Goal: Transaction & Acquisition: Download file/media

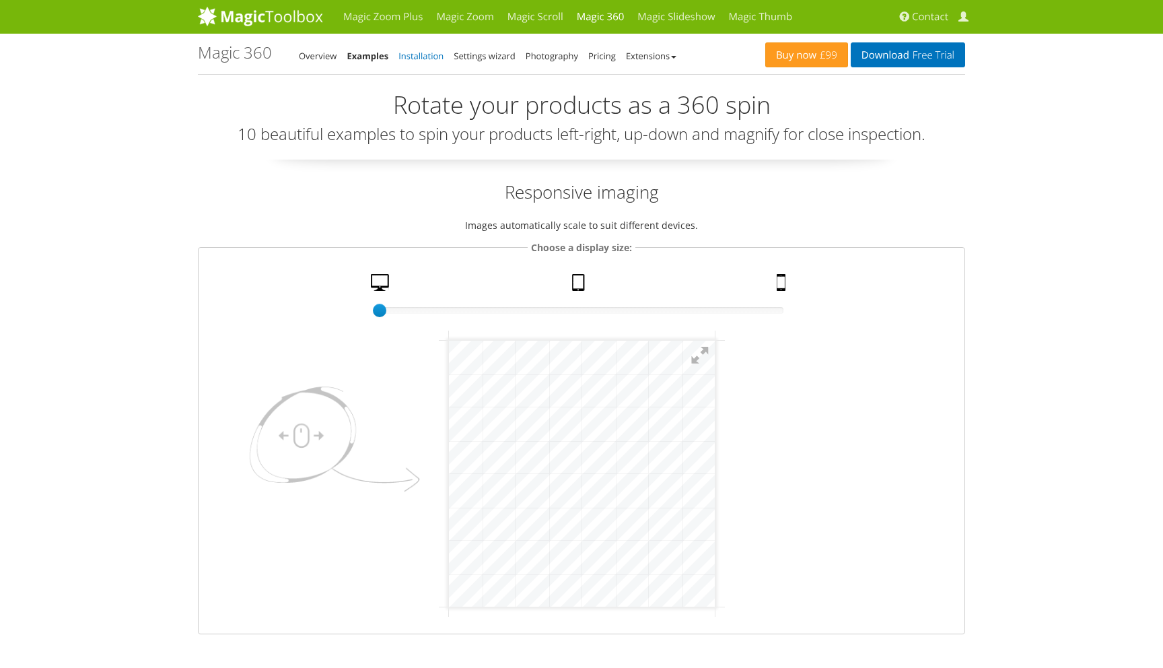
click at [418, 59] on link "Installation" at bounding box center [421, 56] width 45 height 12
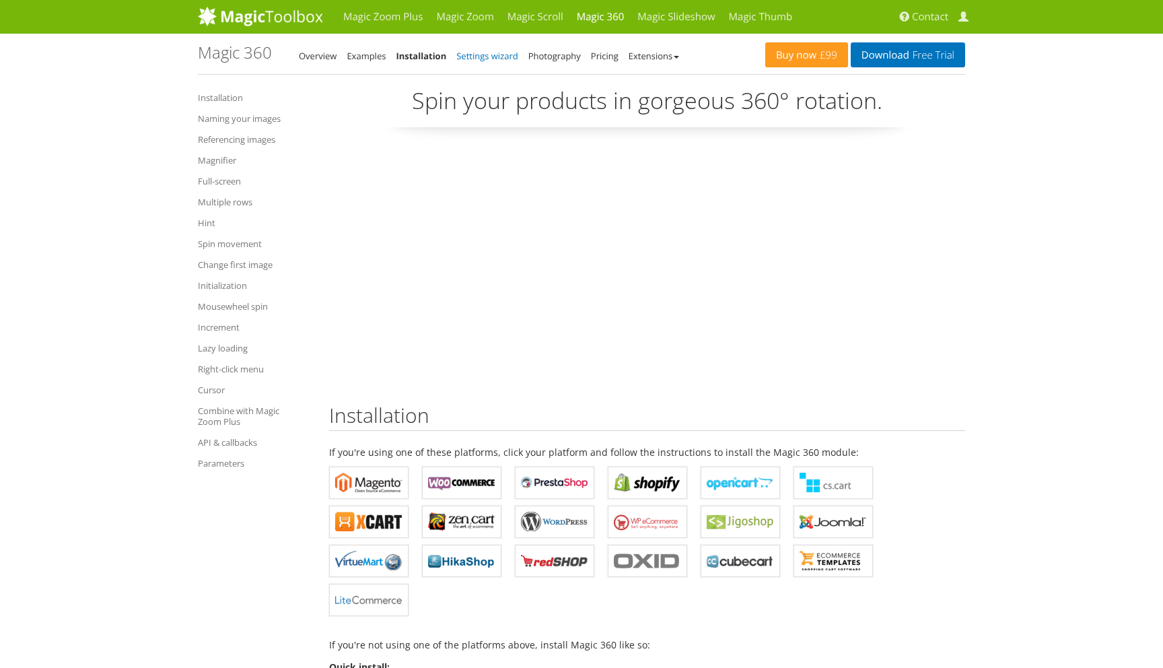
click at [485, 57] on link "Settings wizard" at bounding box center [487, 56] width 62 height 12
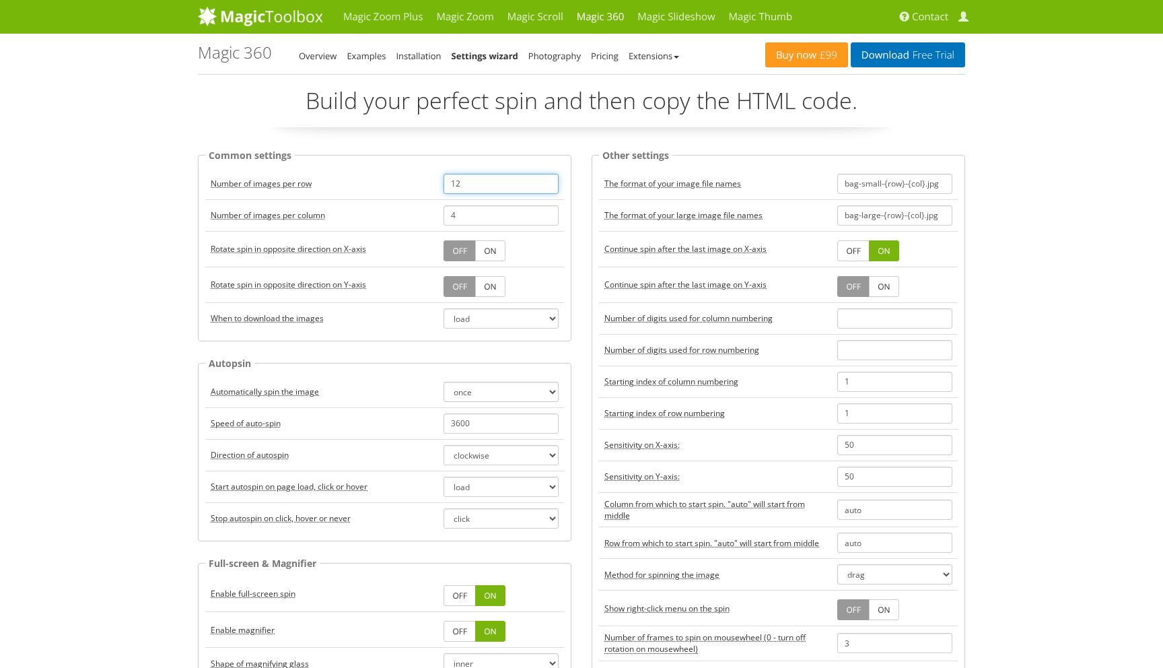
click at [475, 176] on input "12" at bounding box center [501, 184] width 115 height 20
click at [550, 55] on link "Photography" at bounding box center [555, 56] width 53 height 12
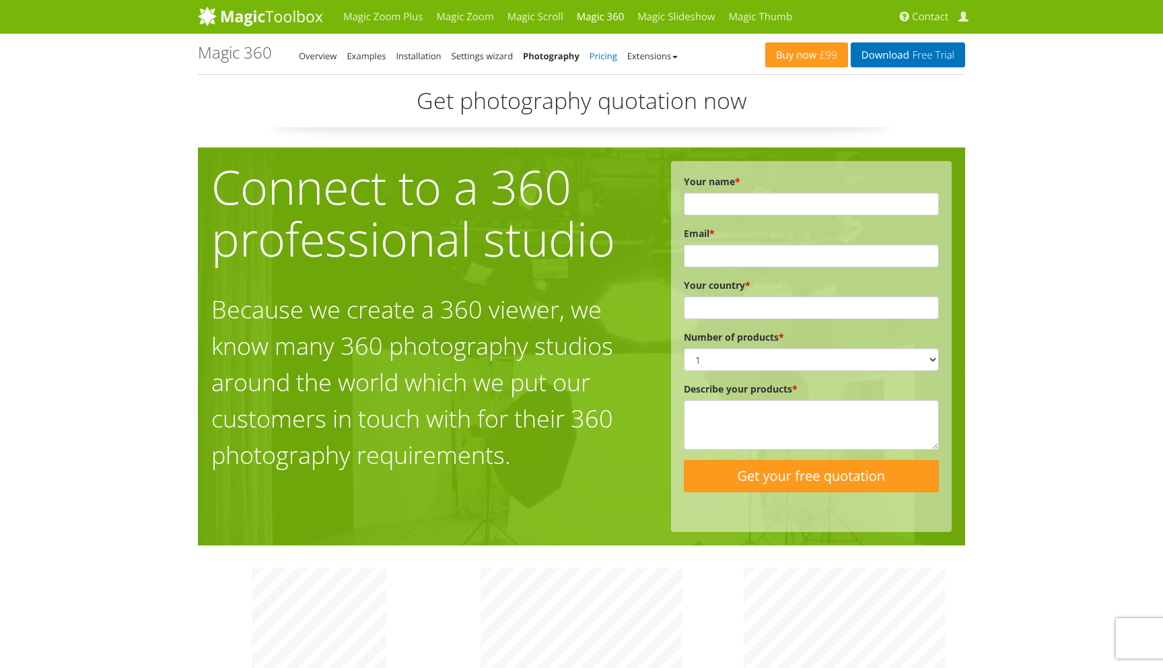
click at [607, 55] on link "Pricing" at bounding box center [604, 56] width 28 height 12
click at [651, 48] on li "Extensions" at bounding box center [652, 56] width 50 height 16
click at [654, 55] on link "Extensions" at bounding box center [652, 56] width 50 height 12
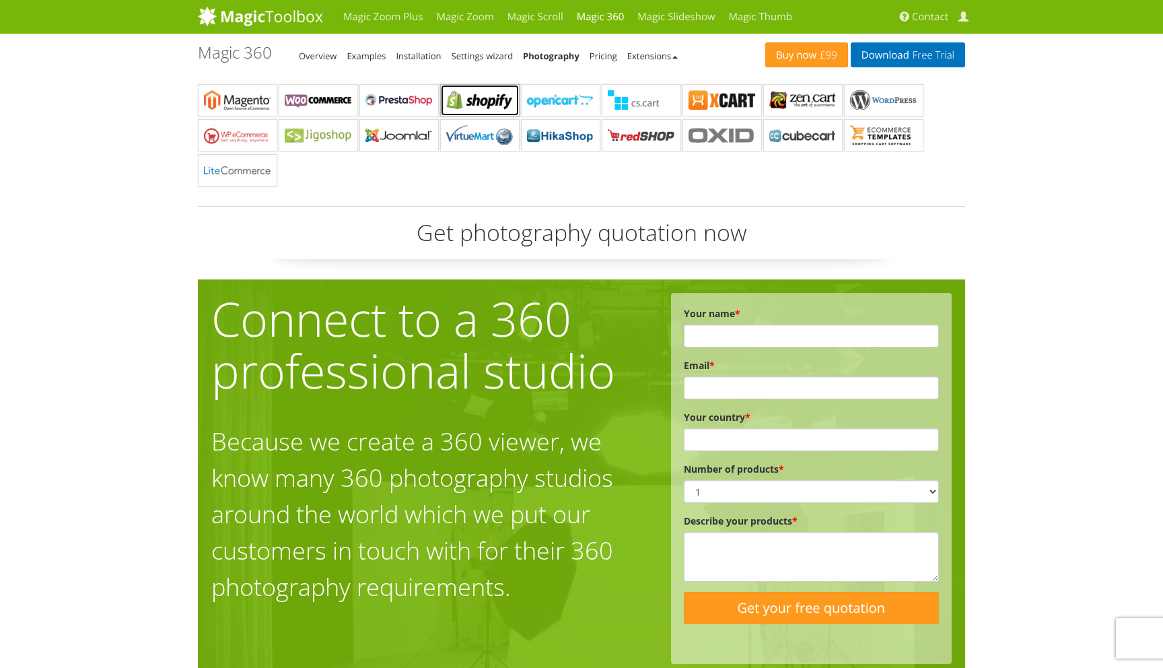
click at [501, 106] on b "Magic 360 for Shopify" at bounding box center [479, 100] width 67 height 20
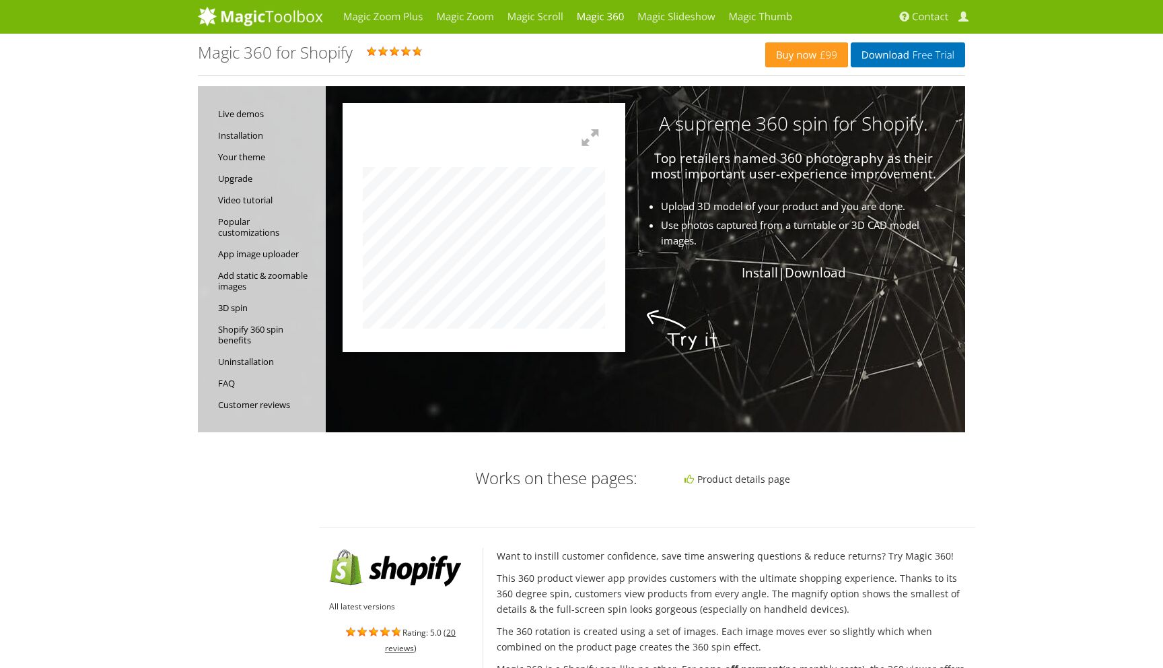
scroll to position [4, 0]
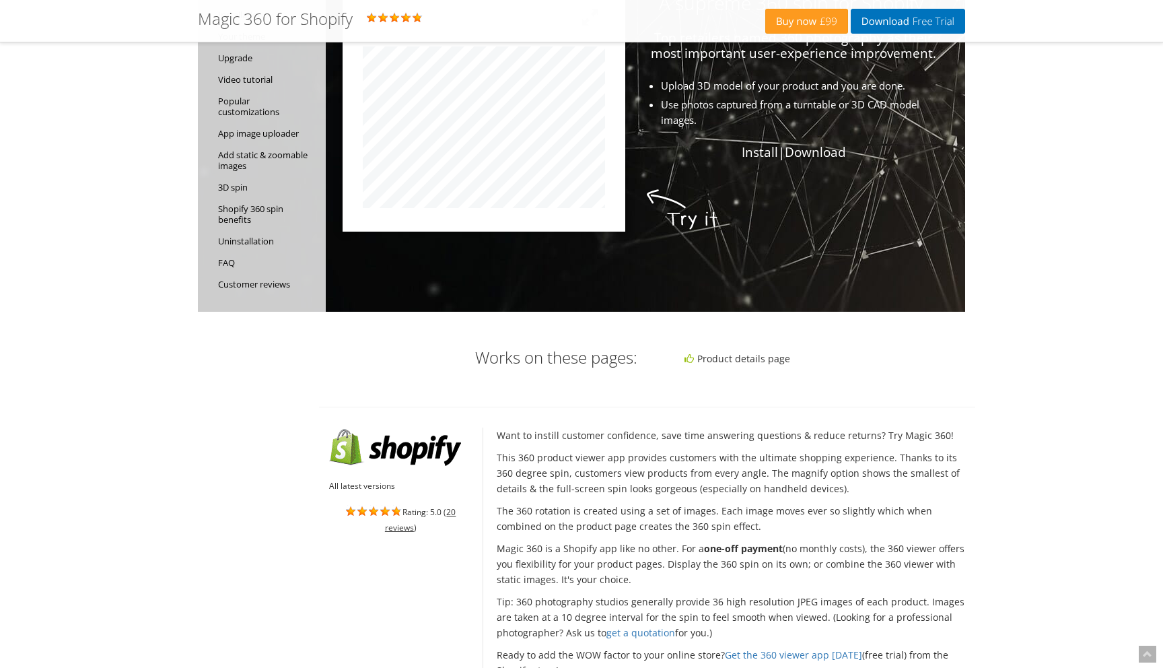
scroll to position [127, 0]
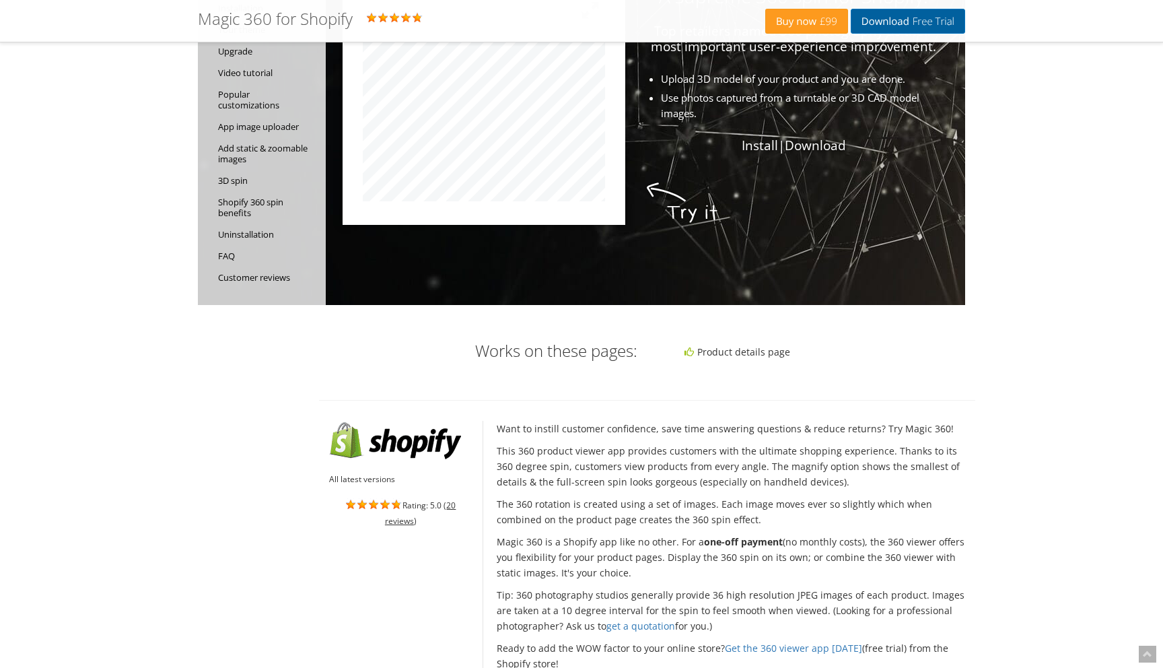
click at [922, 16] on span "Free Trial" at bounding box center [932, 21] width 45 height 11
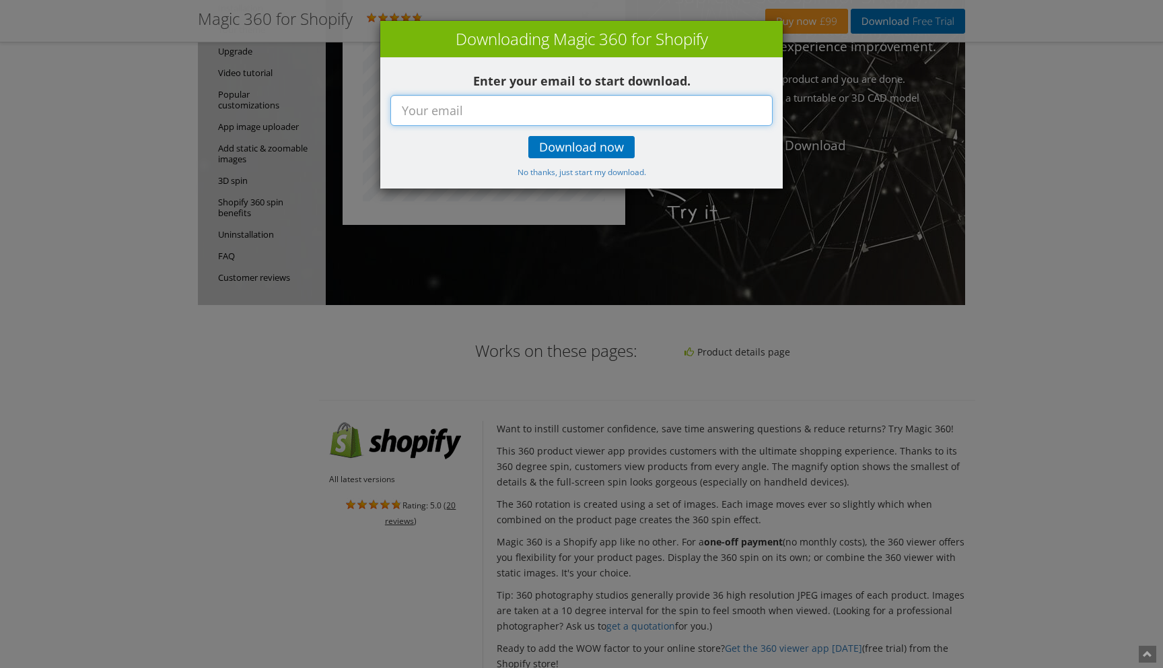
click at [619, 117] on input "text" at bounding box center [581, 110] width 382 height 31
type input "joels@lynxgolf.co.uk"
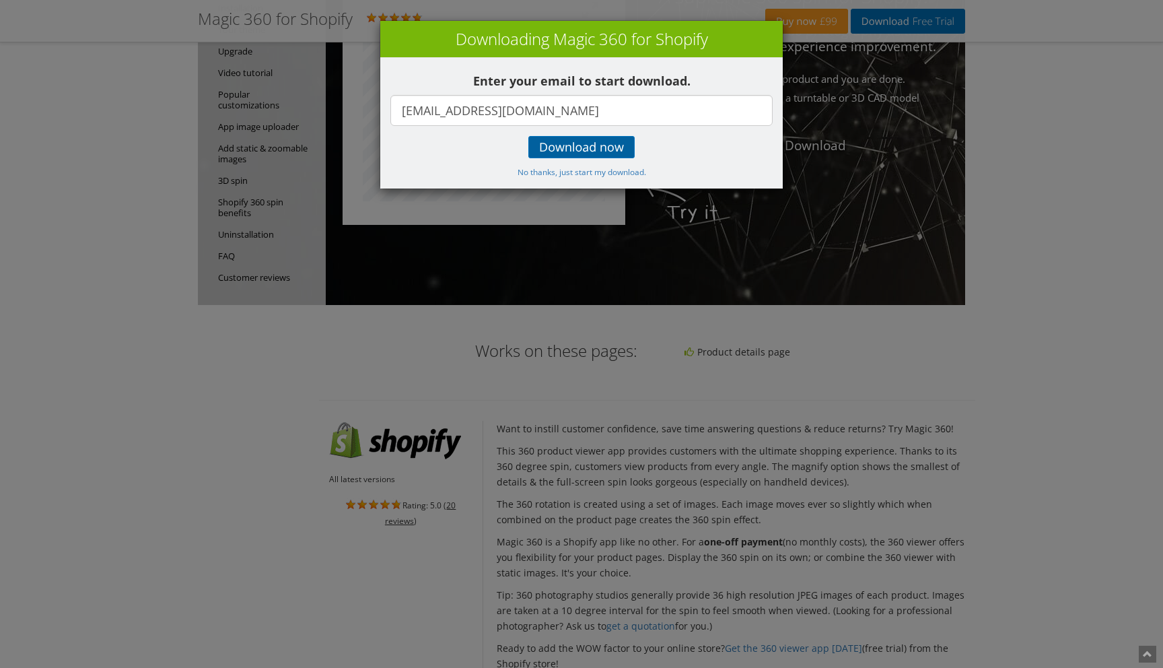
click at [574, 142] on span "Download now" at bounding box center [581, 147] width 85 height 11
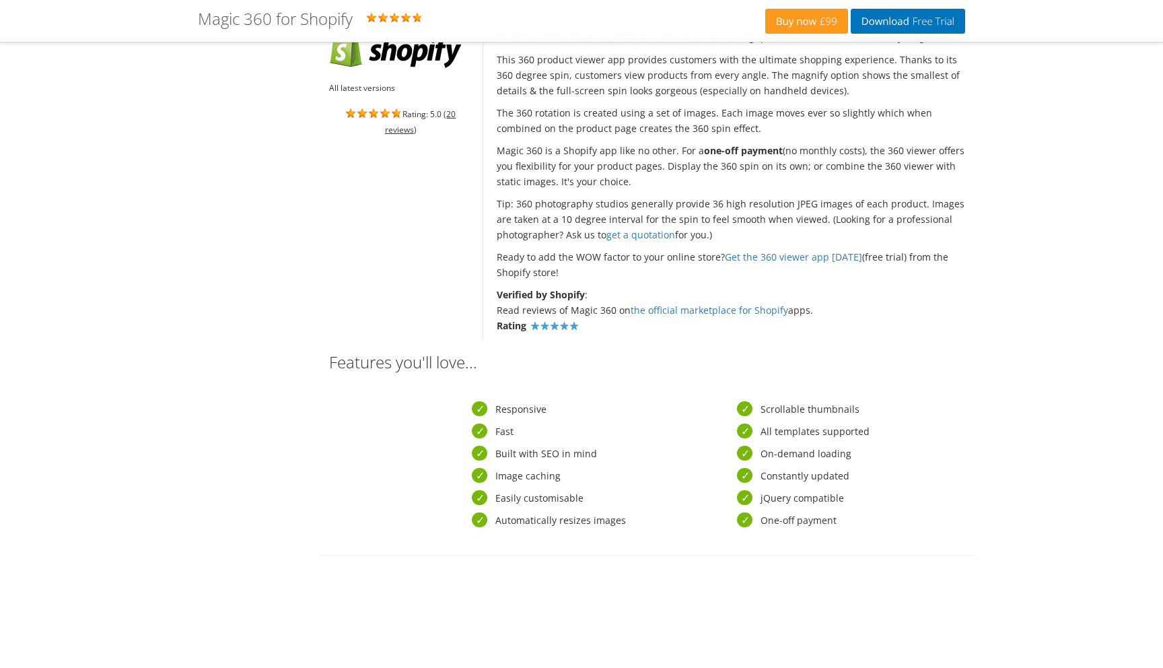
scroll to position [0, 0]
